Goal: Task Accomplishment & Management: Manage account settings

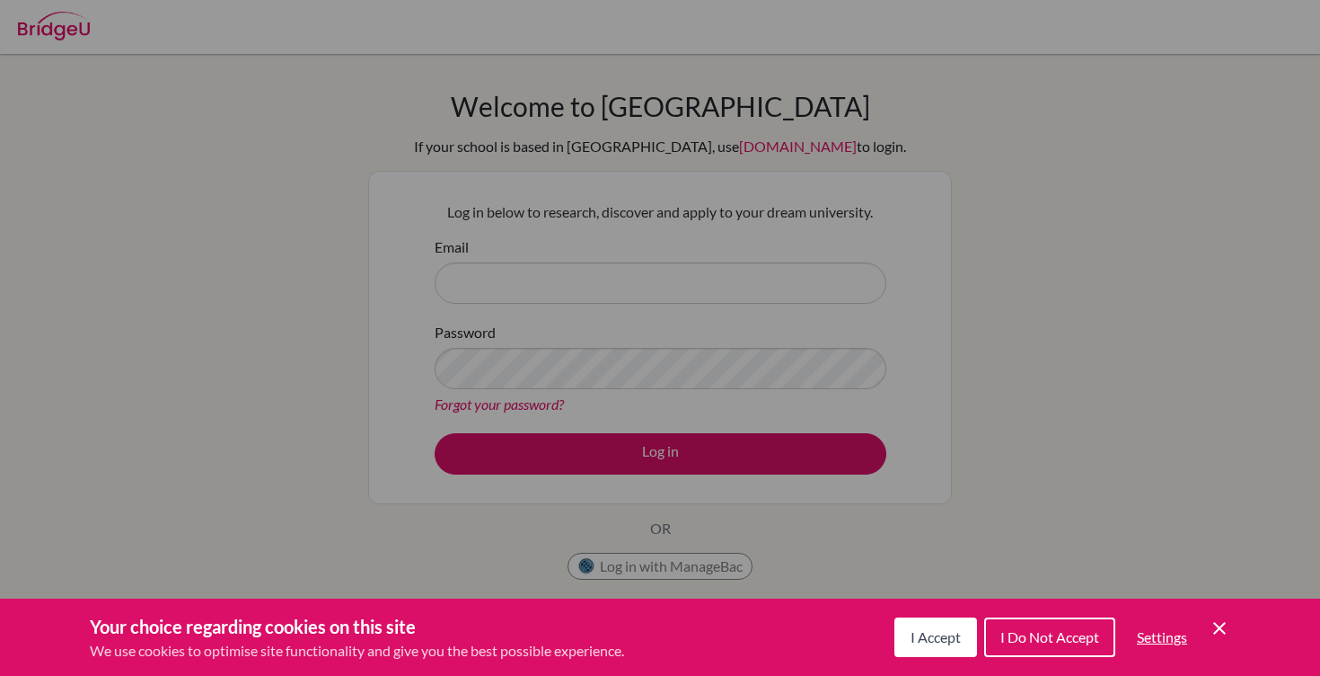
scroll to position [24, 0]
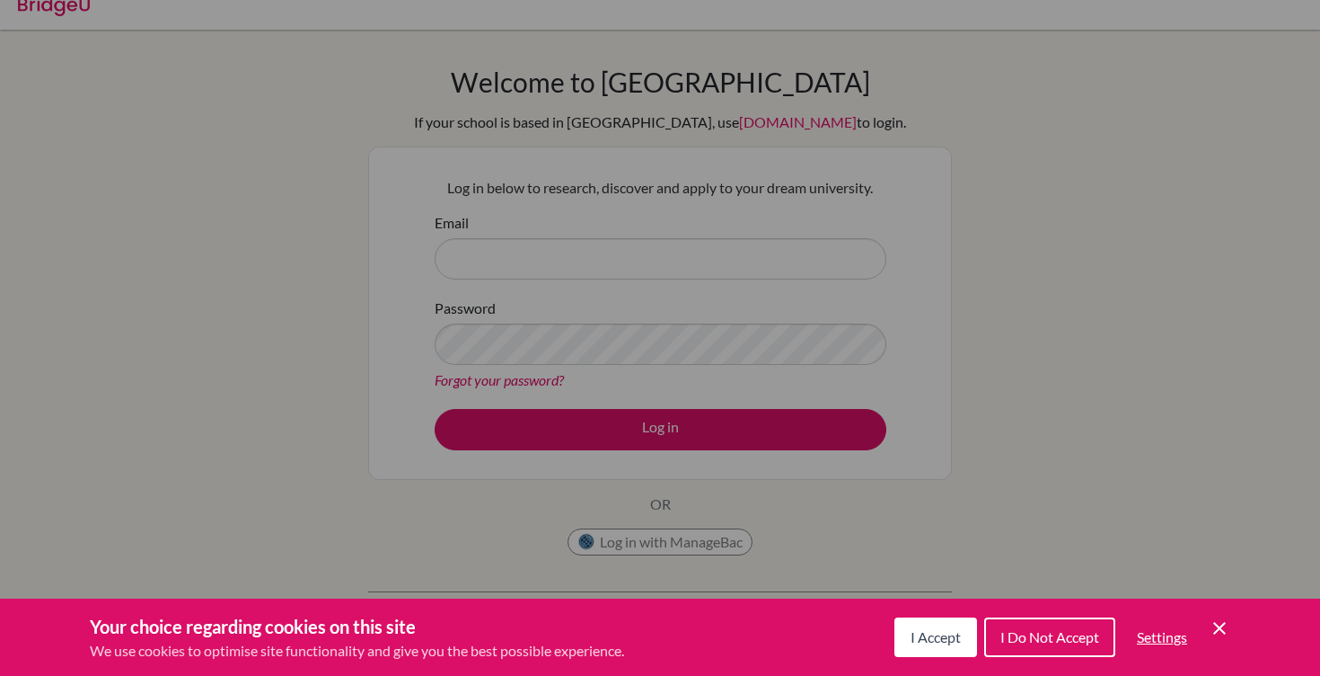
click at [1043, 641] on span "I Do Not Accept" at bounding box center [1050, 636] width 99 height 17
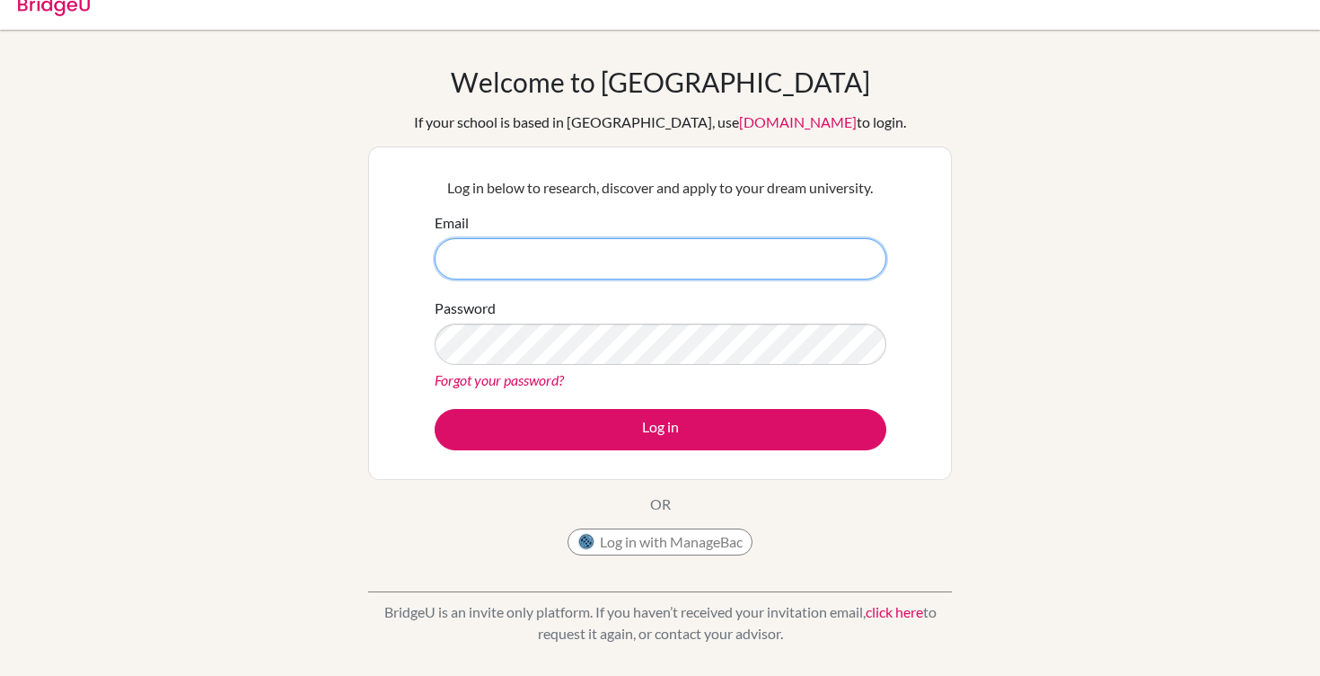
click at [772, 262] on input "Email" at bounding box center [661, 258] width 452 height 41
type input "[EMAIL_ADDRESS][DOMAIN_NAME]"
click at [618, 537] on button "Log in with ManageBac" at bounding box center [660, 541] width 185 height 27
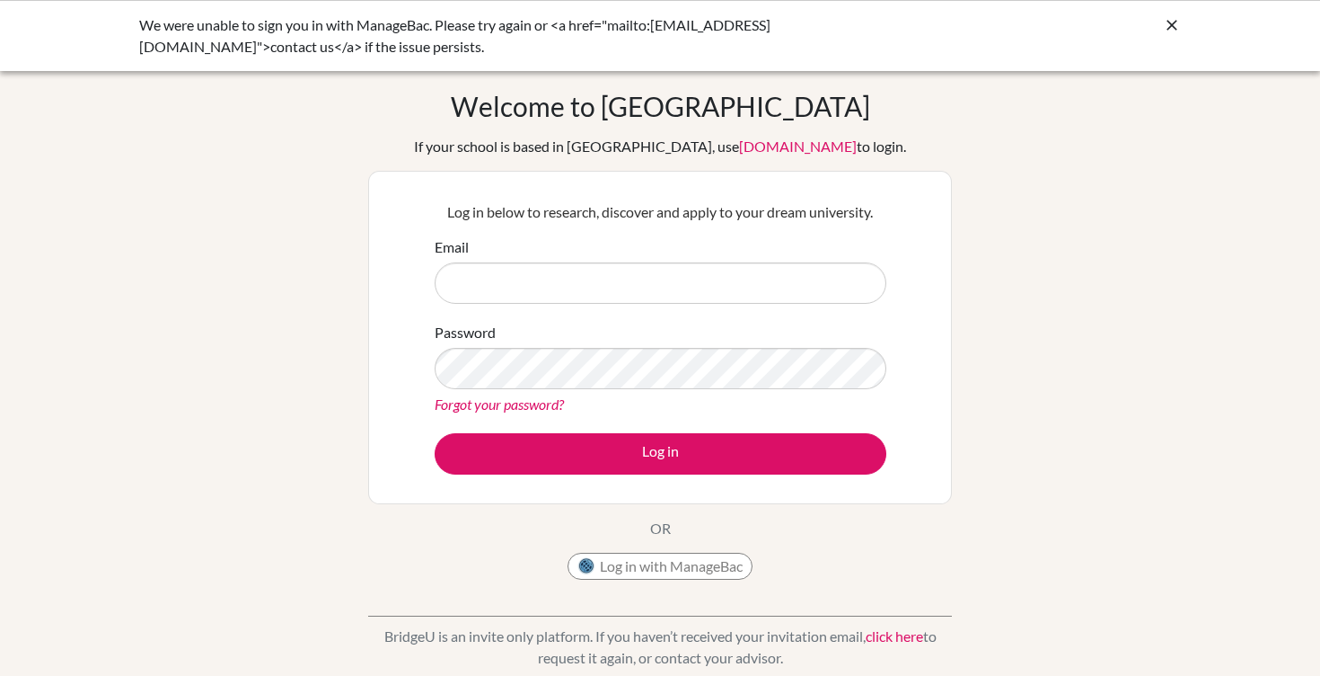
click at [1172, 41] on div "We were unable to sign you in with ManageBac. Please try again or <a href="mail…" at bounding box center [660, 35] width 1042 height 43
click at [1172, 18] on icon at bounding box center [1172, 25] width 18 height 18
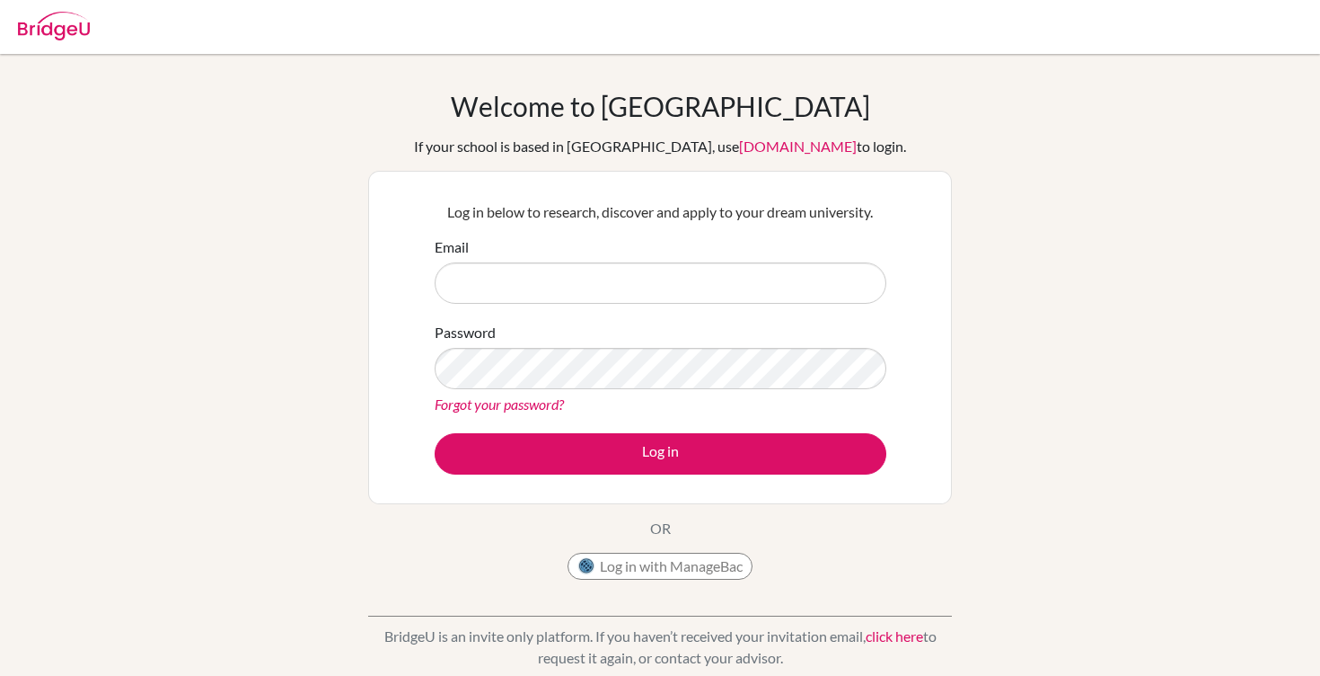
click at [681, 550] on div "Welcome to [GEOGRAPHIC_DATA] If your school is based in [GEOGRAPHIC_DATA], use …" at bounding box center [660, 339] width 584 height 499
drag, startPoint x: 680, startPoint y: 574, endPoint x: 668, endPoint y: 572, distance: 11.8
click at [668, 572] on button "Log in with ManageBac" at bounding box center [660, 565] width 185 height 27
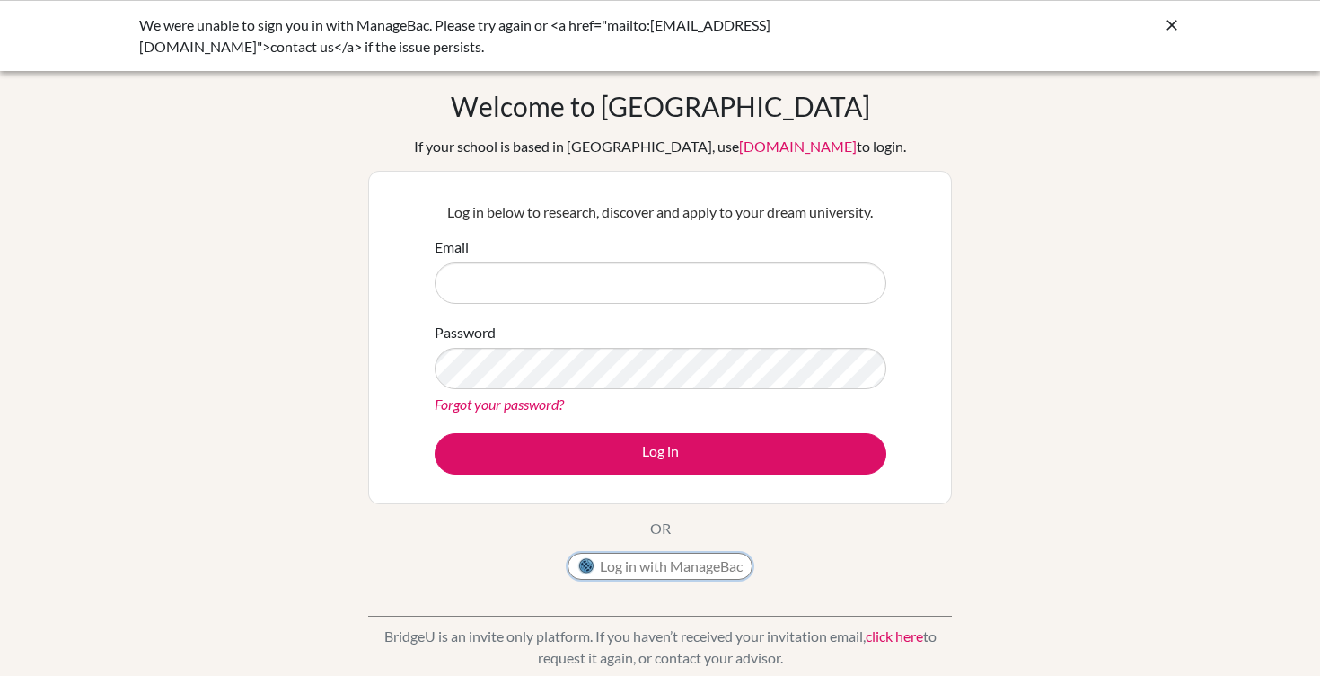
click at [676, 562] on button "Log in with ManageBac" at bounding box center [660, 565] width 185 height 27
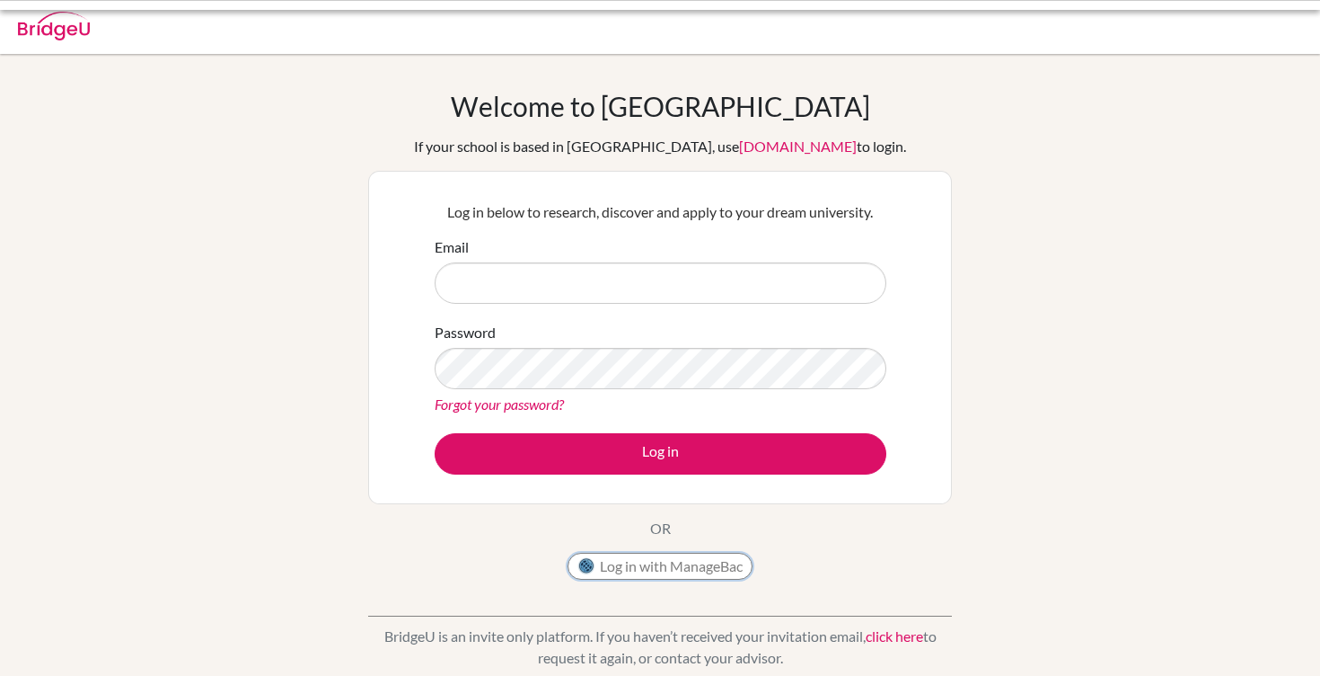
click at [674, 564] on button "Log in with ManageBac" at bounding box center [660, 565] width 185 height 27
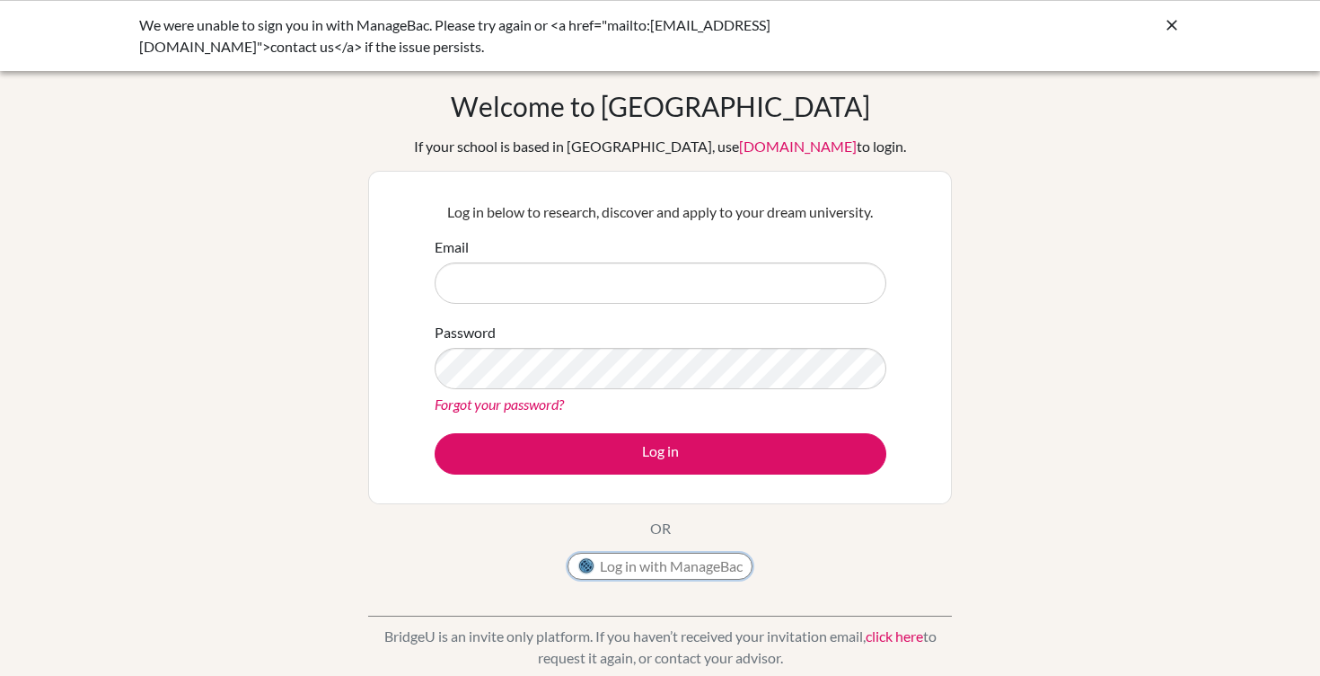
click at [674, 563] on button "Log in with ManageBac" at bounding box center [660, 565] width 185 height 27
click at [718, 561] on button "Log in with ManageBac" at bounding box center [660, 565] width 185 height 27
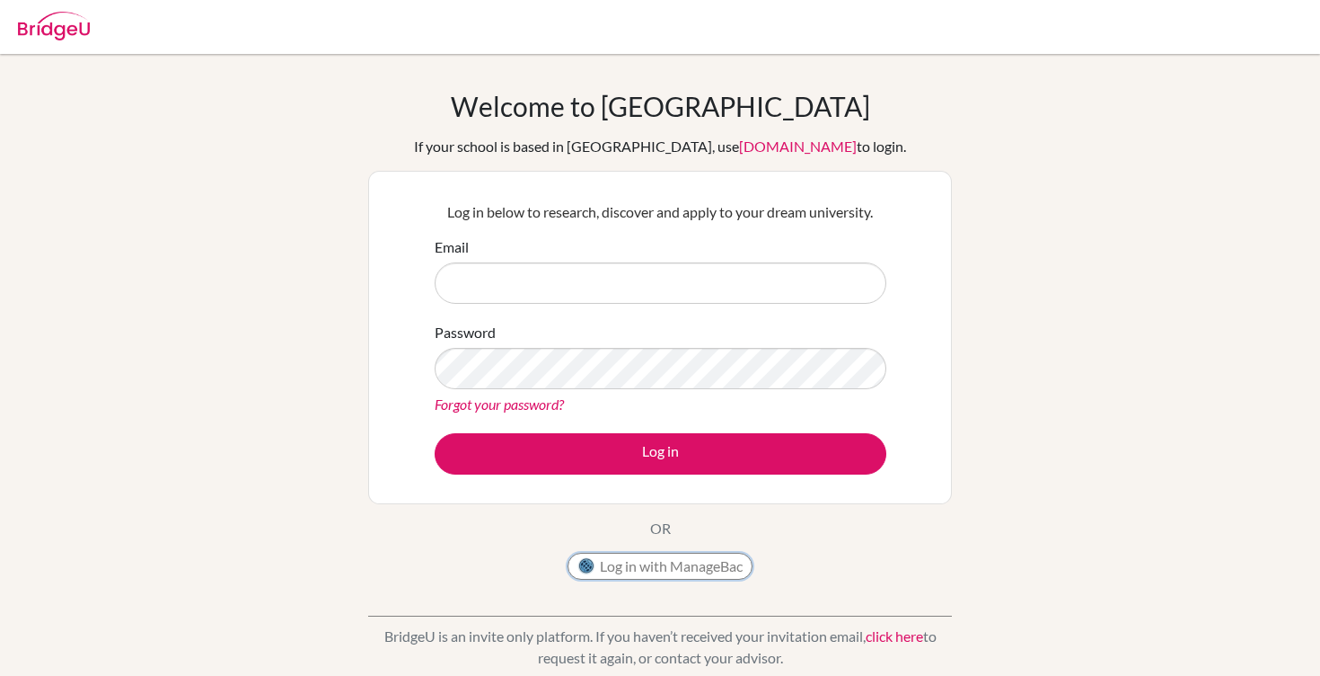
click at [683, 562] on button "Log in with ManageBac" at bounding box center [660, 565] width 185 height 27
click at [684, 570] on button "Log in with ManageBac" at bounding box center [660, 565] width 185 height 27
click at [684, 566] on button "Log in with ManageBac" at bounding box center [660, 565] width 185 height 27
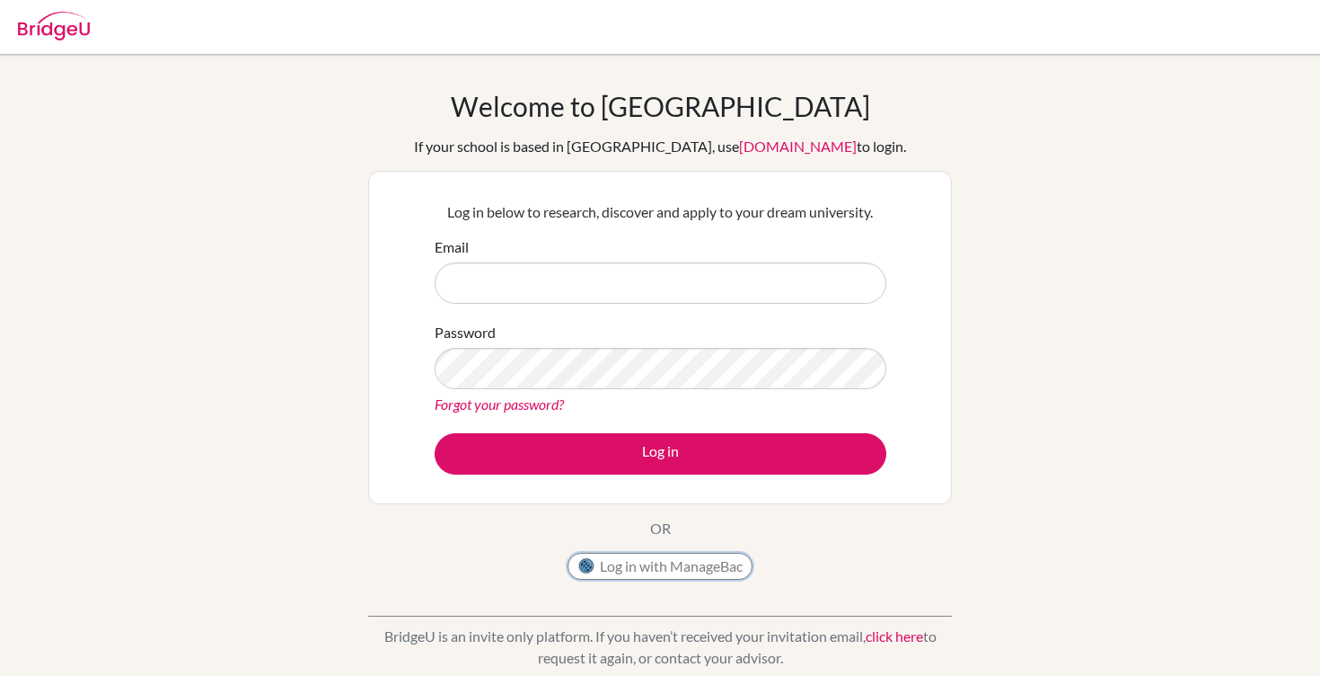
click at [684, 566] on button "Log in with ManageBac" at bounding box center [660, 565] width 185 height 27
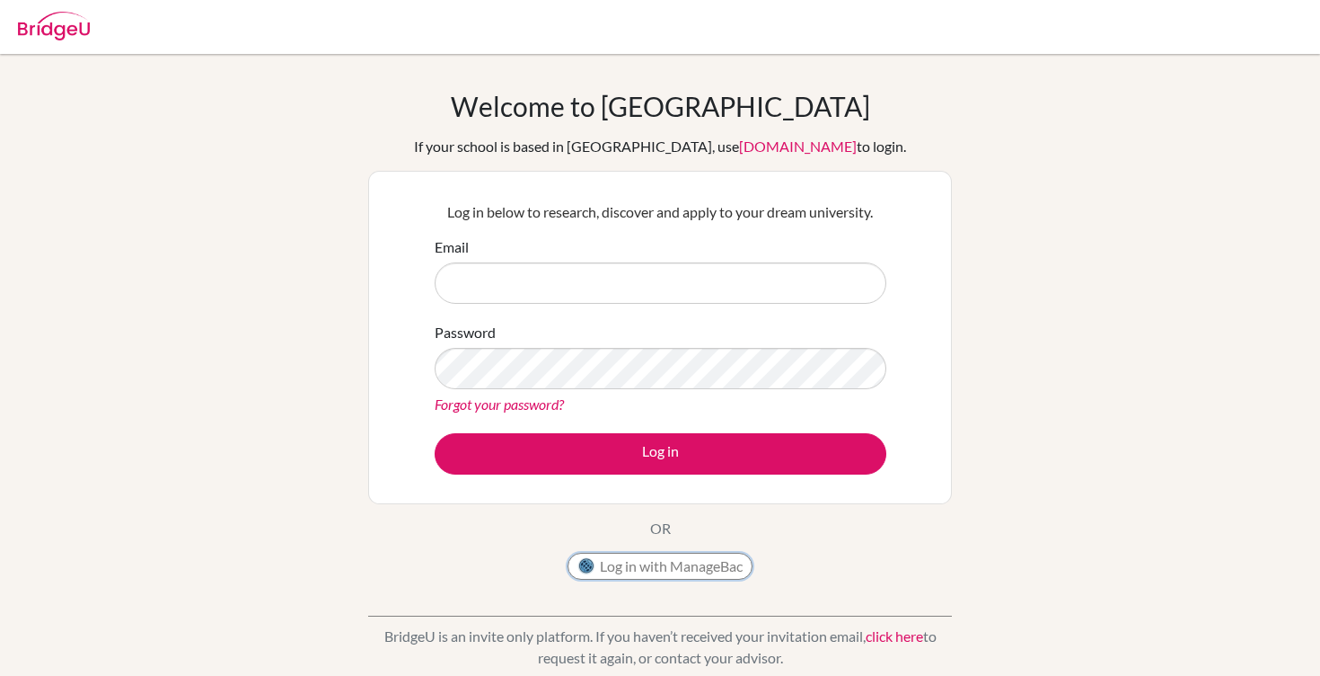
click at [684, 566] on button "Log in with ManageBac" at bounding box center [660, 565] width 185 height 27
click at [1078, 453] on div "Welcome to BridgeU If your school is based in China, use app.bridge-u.com.cn to…" at bounding box center [660, 383] width 1320 height 587
click at [704, 578] on button "Log in with ManageBac" at bounding box center [660, 565] width 185 height 27
click at [736, 572] on button "Log in with ManageBac" at bounding box center [660, 565] width 185 height 27
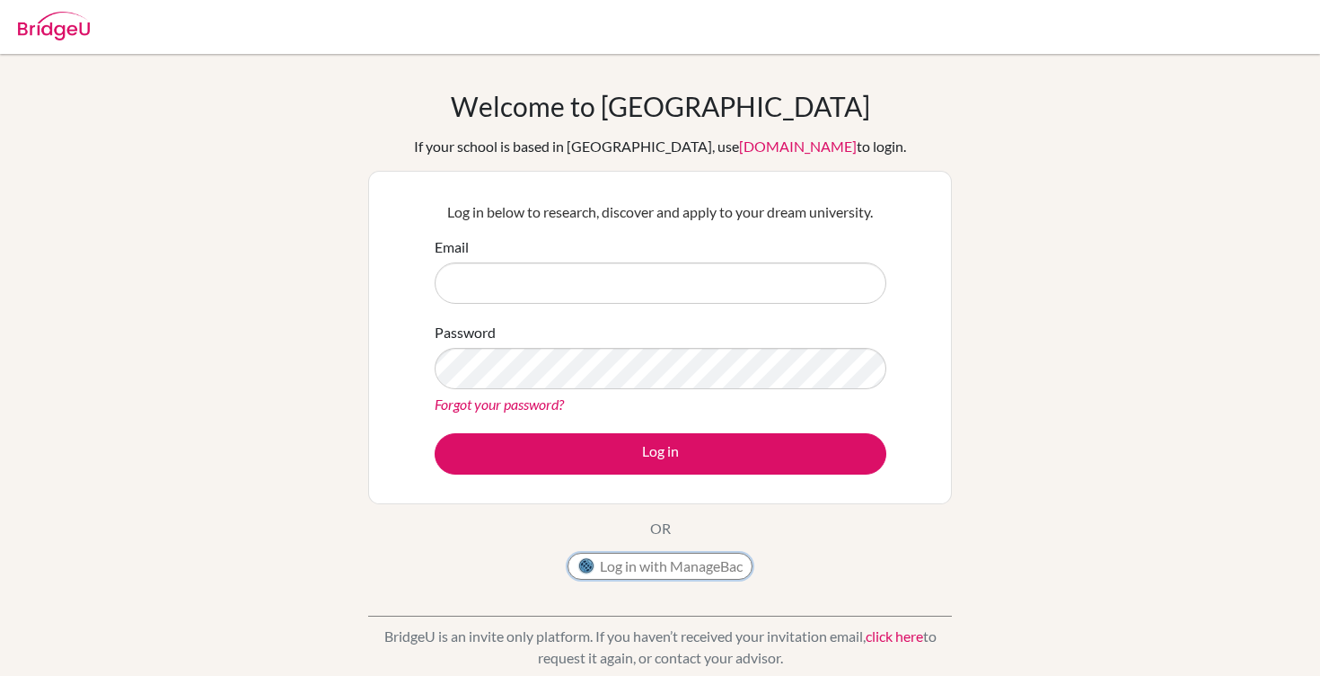
click at [725, 572] on button "Log in with ManageBac" at bounding box center [660, 565] width 185 height 27
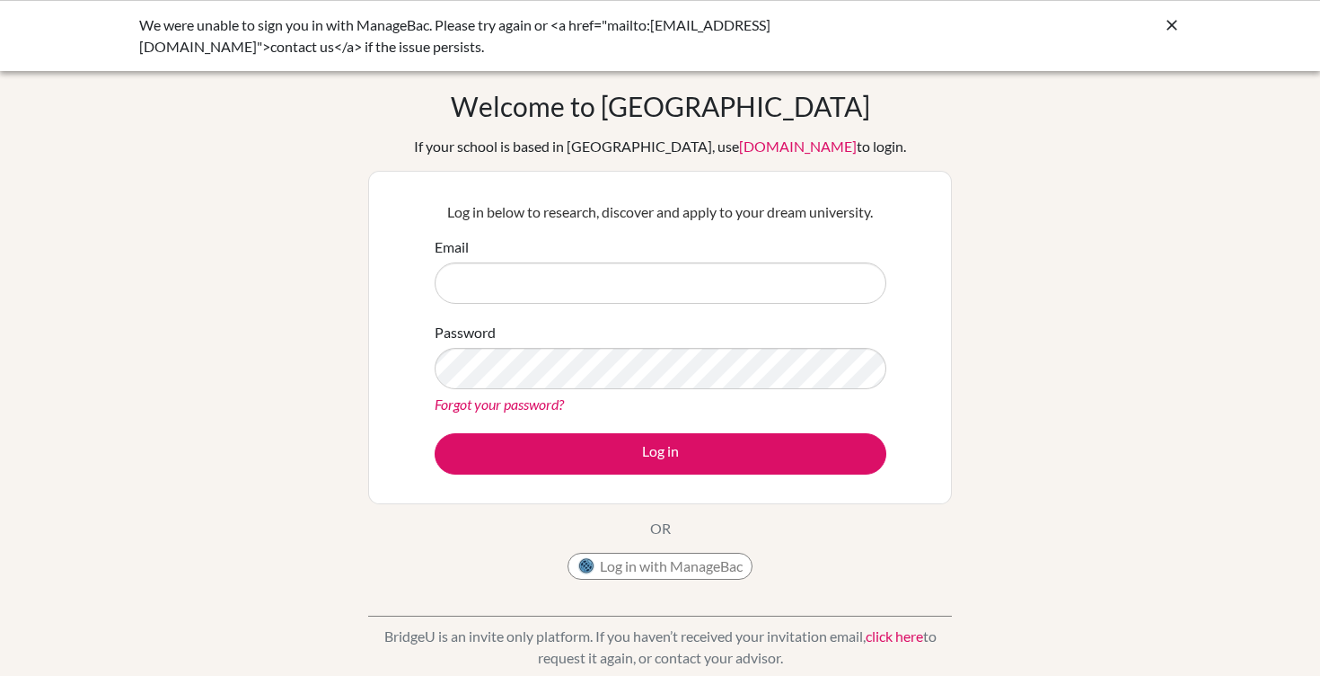
click at [1169, 23] on icon at bounding box center [1172, 25] width 18 height 18
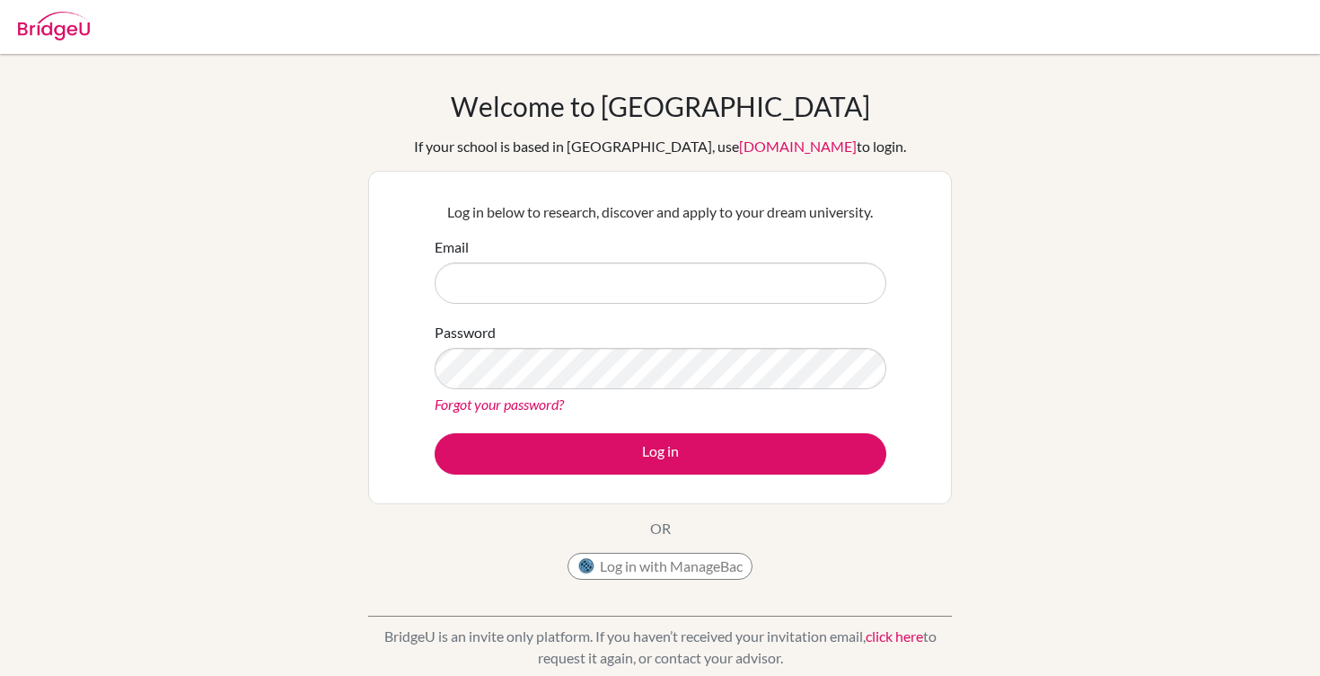
click at [896, 634] on link "click here" at bounding box center [894, 635] width 57 height 17
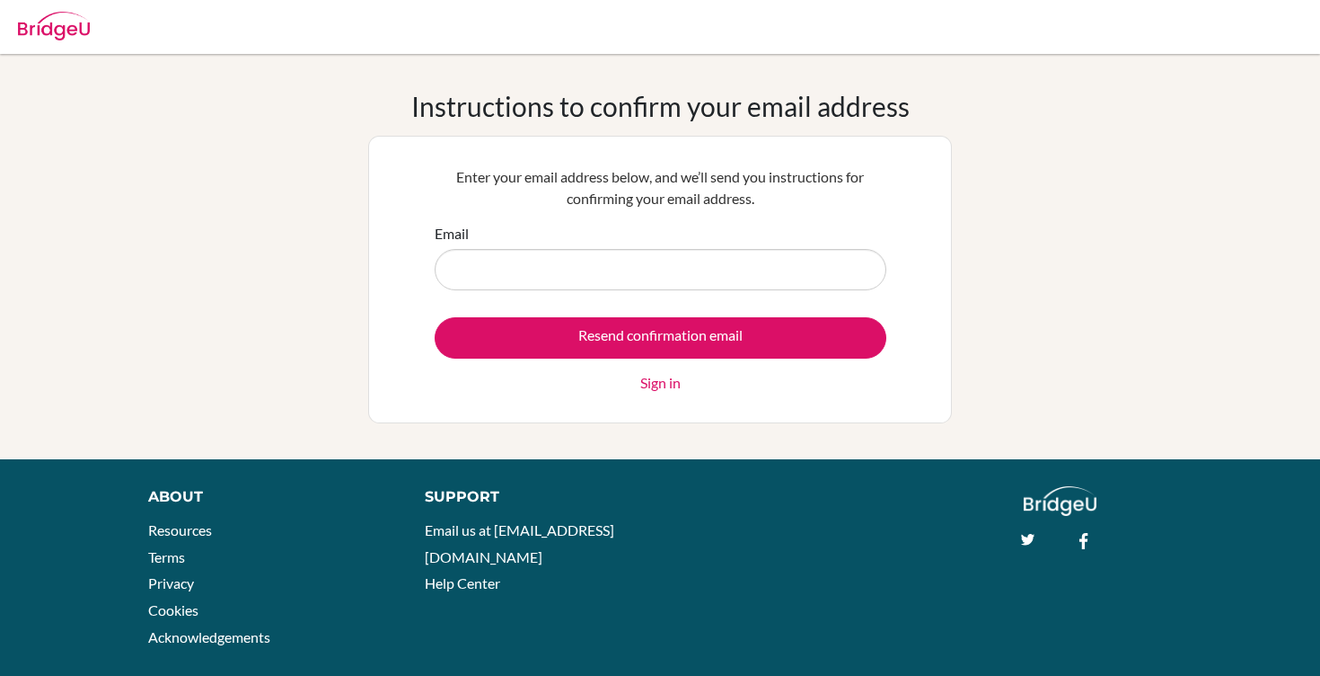
click at [807, 226] on div "Email" at bounding box center [661, 256] width 452 height 67
click at [799, 283] on input "Email" at bounding box center [661, 269] width 452 height 41
type input "[EMAIL_ADDRESS][DOMAIN_NAME]"
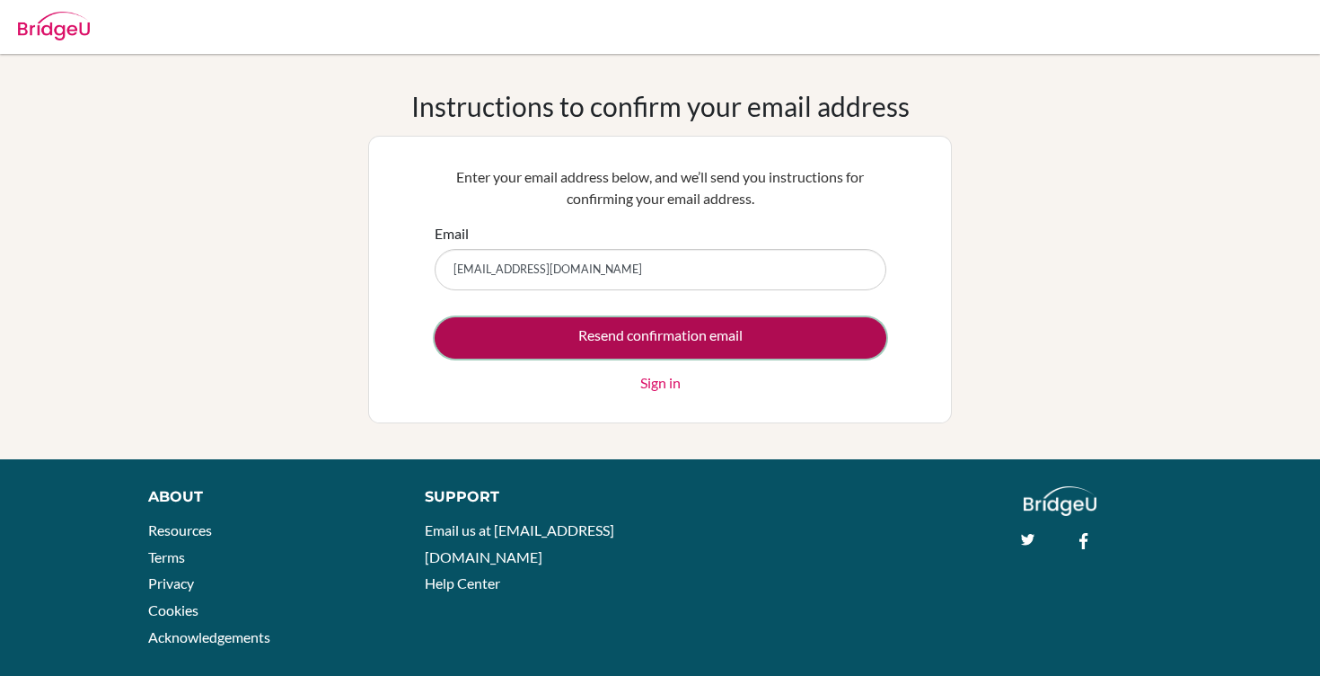
click at [677, 344] on input "Resend confirmation email" at bounding box center [661, 337] width 452 height 41
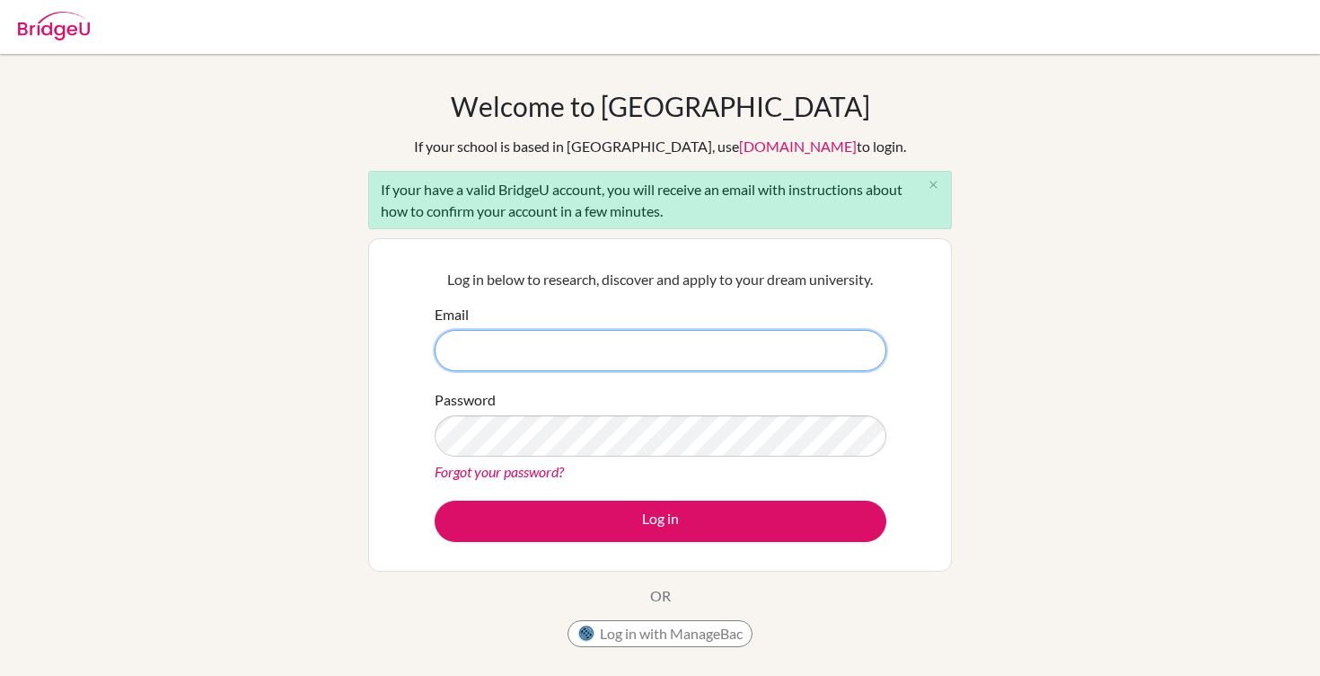
click at [672, 366] on input "Email" at bounding box center [661, 350] width 452 height 41
type input "dia240294@gmail.com"
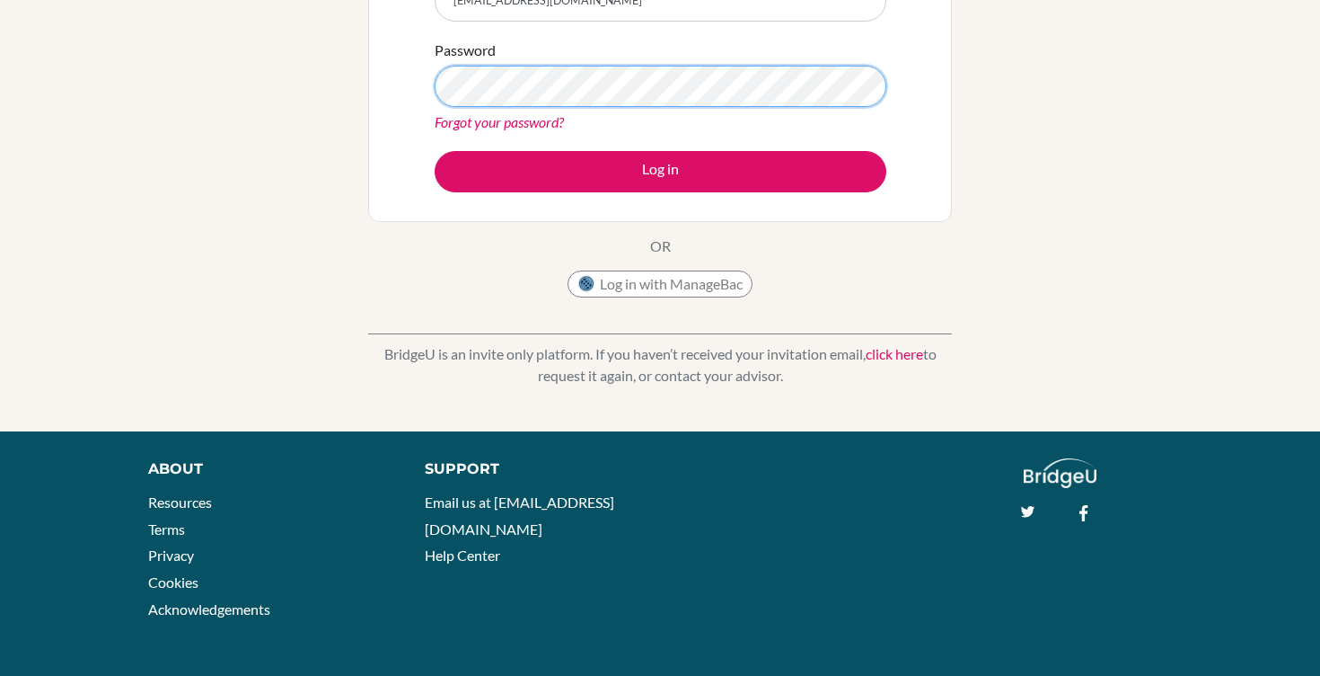
scroll to position [346, 0]
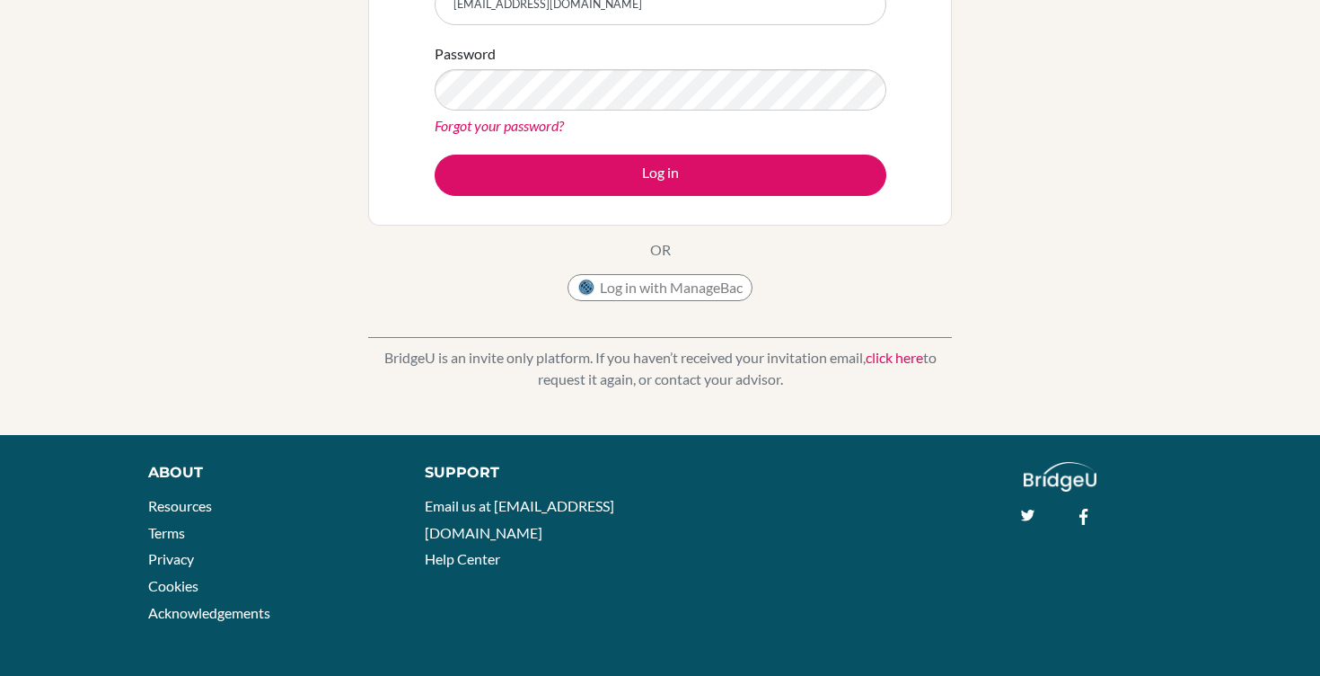
click at [903, 359] on link "click here" at bounding box center [894, 357] width 57 height 17
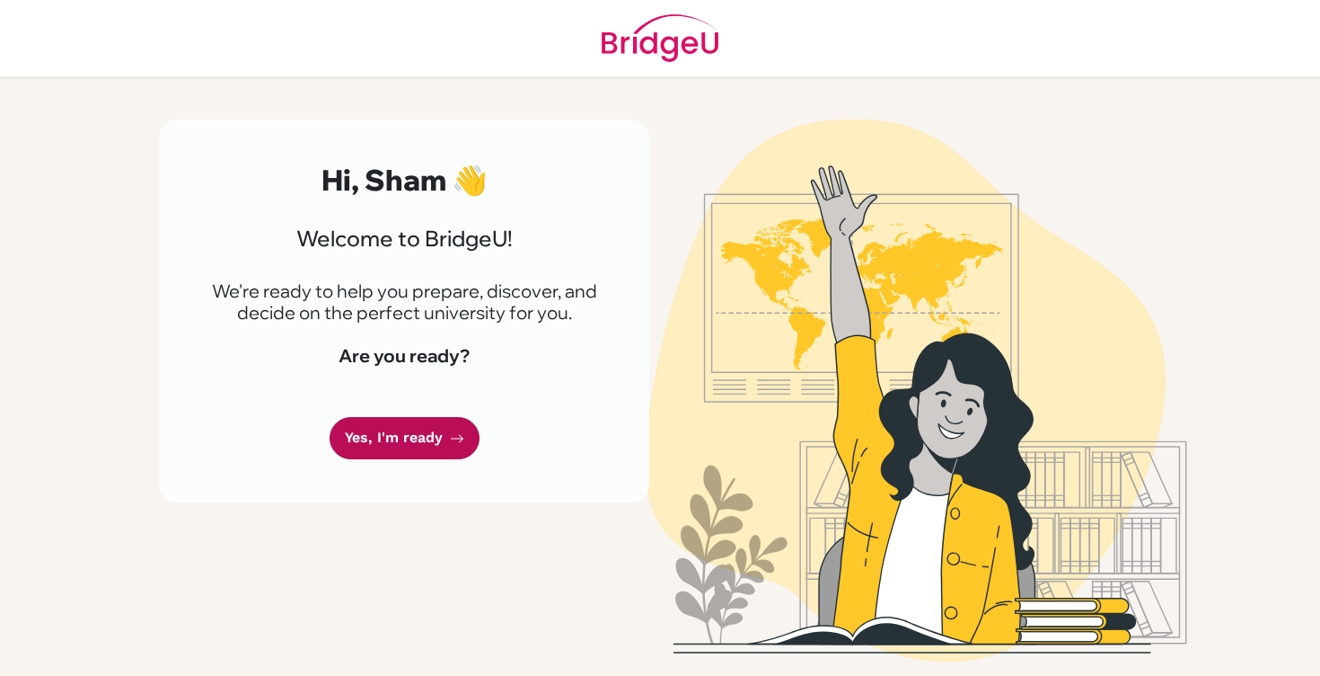
click at [440, 437] on link "Yes, I'm ready" at bounding box center [405, 438] width 150 height 42
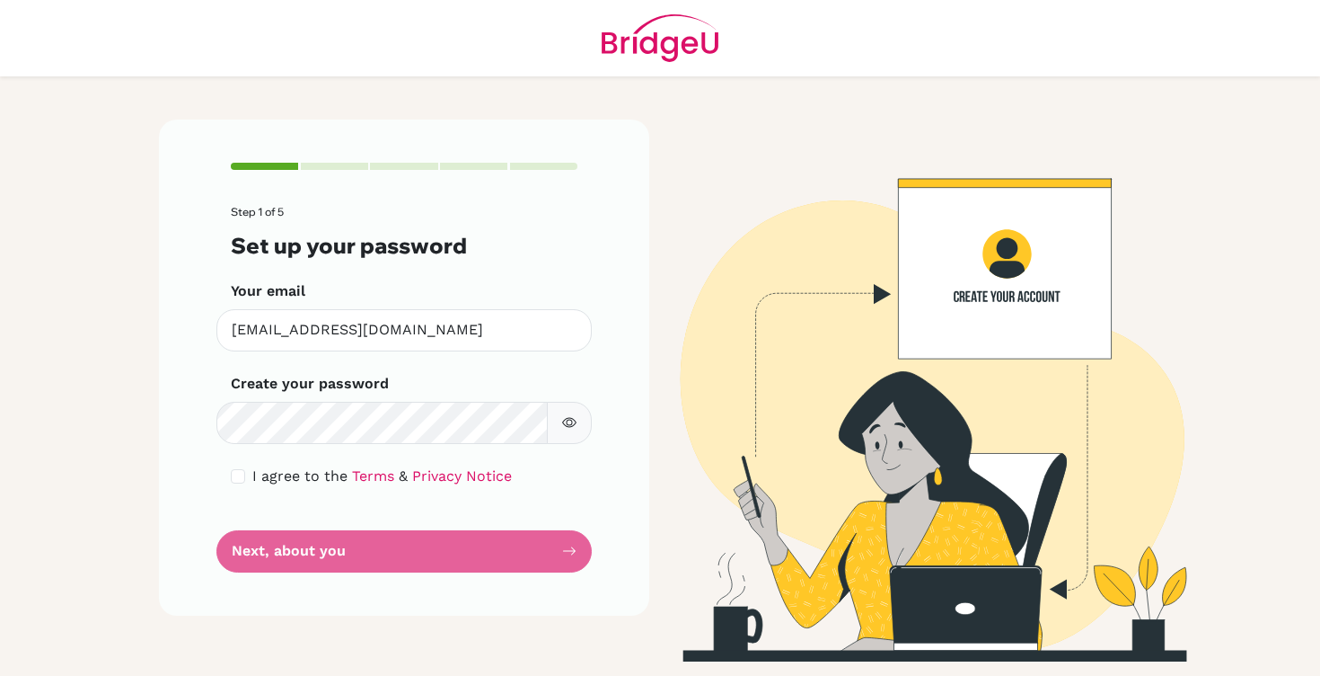
click at [562, 424] on icon "button" at bounding box center [569, 422] width 14 height 14
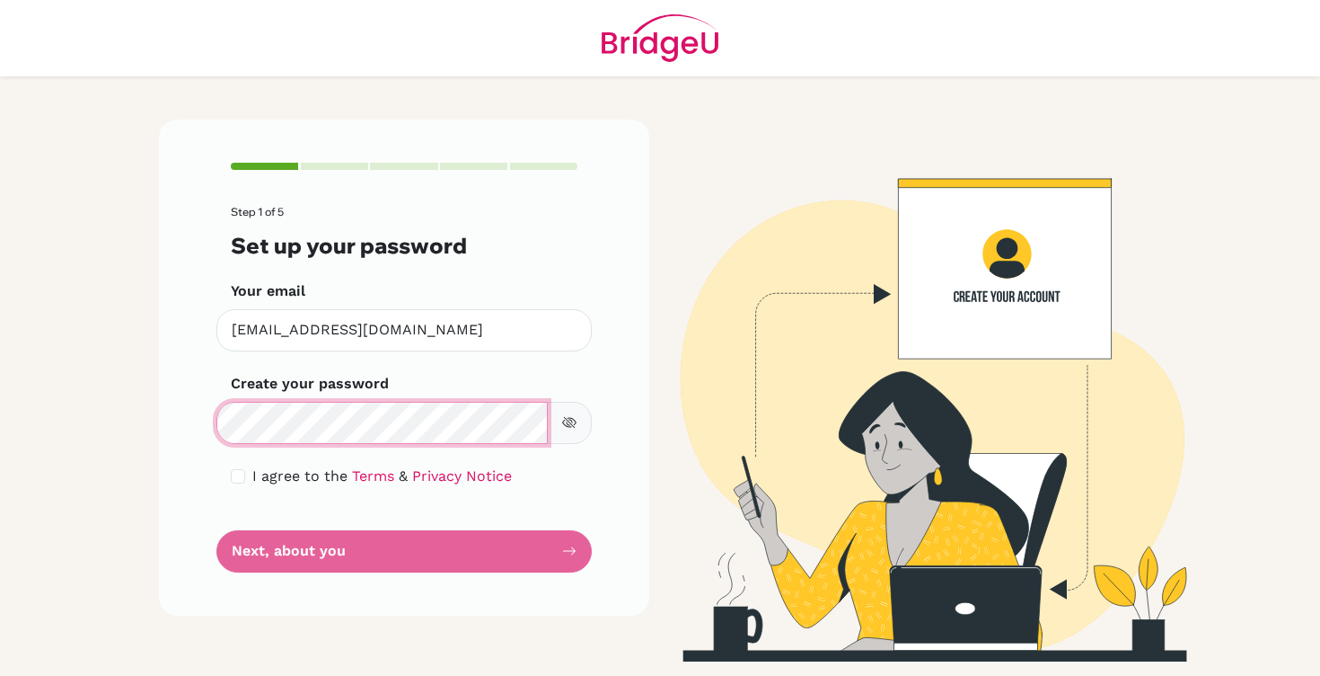
click at [191, 422] on div "Step 1 of 5 Set up your password Your email [EMAIL_ADDRESS][DOMAIN_NAME] Invali…" at bounding box center [404, 366] width 490 height 495
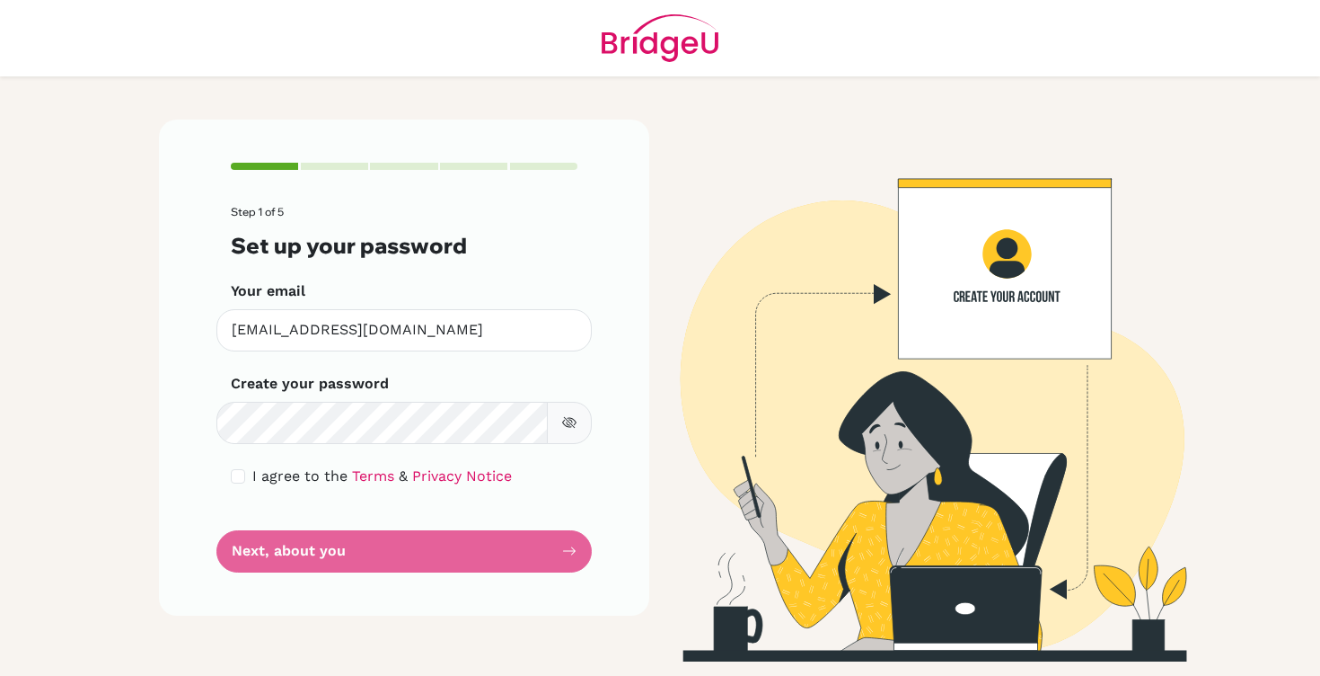
click at [1000, 382] on img at bounding box center [916, 390] width 1024 height 542
click at [242, 469] on input "checkbox" at bounding box center [238, 476] width 14 height 14
checkbox input "true"
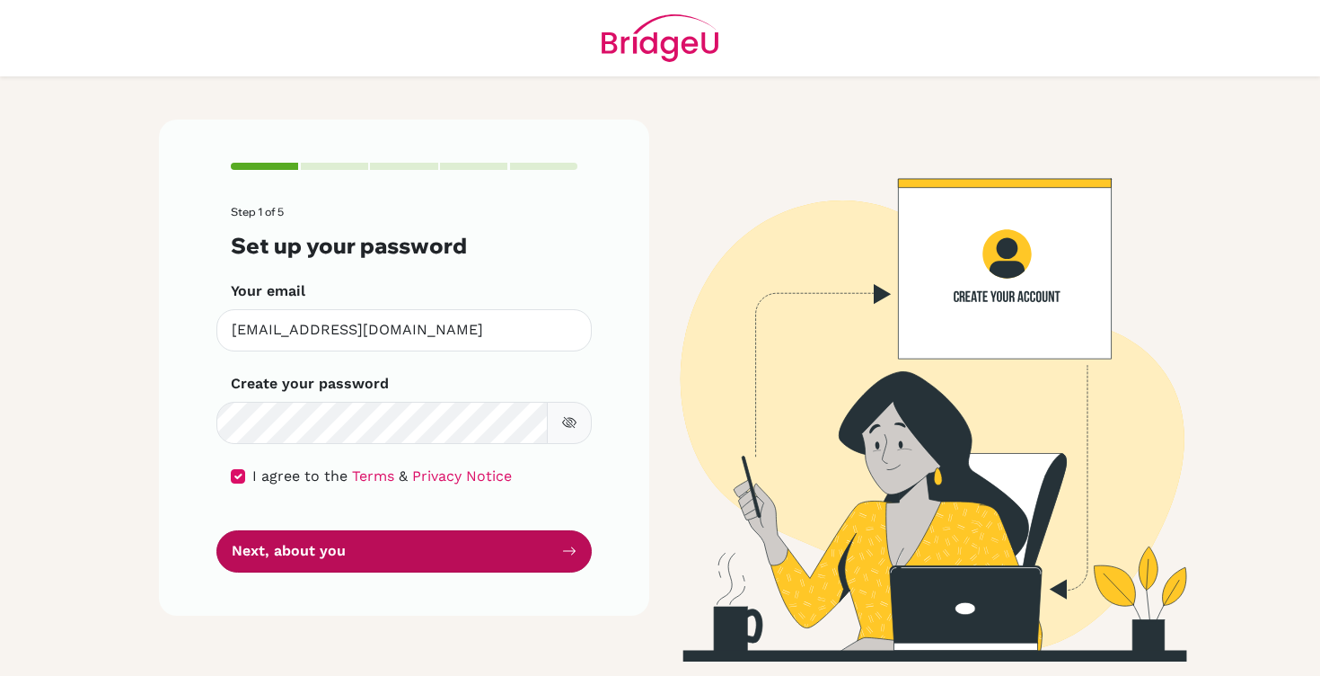
click at [366, 539] on button "Next, about you" at bounding box center [403, 551] width 375 height 42
